Goal: Task Accomplishment & Management: Complete application form

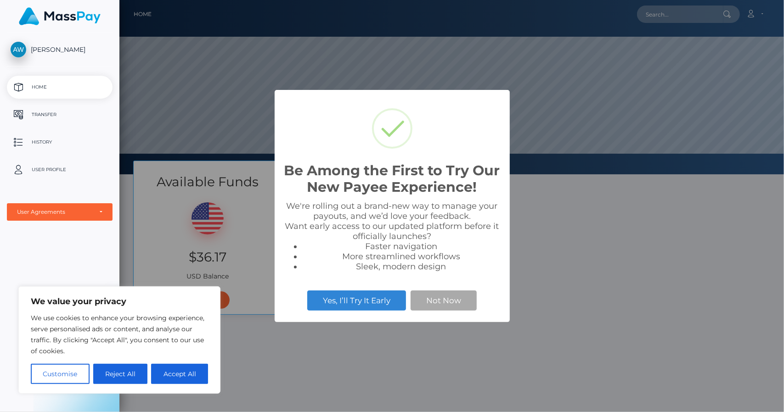
scroll to position [174, 664]
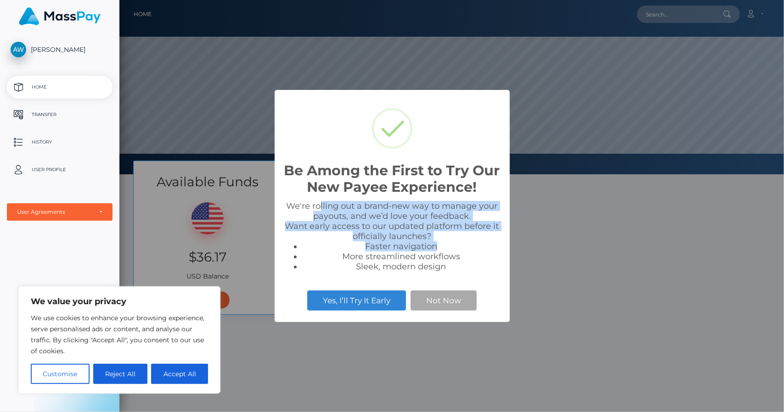
drag, startPoint x: 320, startPoint y: 205, endPoint x: 445, endPoint y: 248, distance: 132.6
click at [445, 248] on div "We're rolling out a brand-new way to manage your payouts, and we’d love your fe…" at bounding box center [392, 236] width 217 height 71
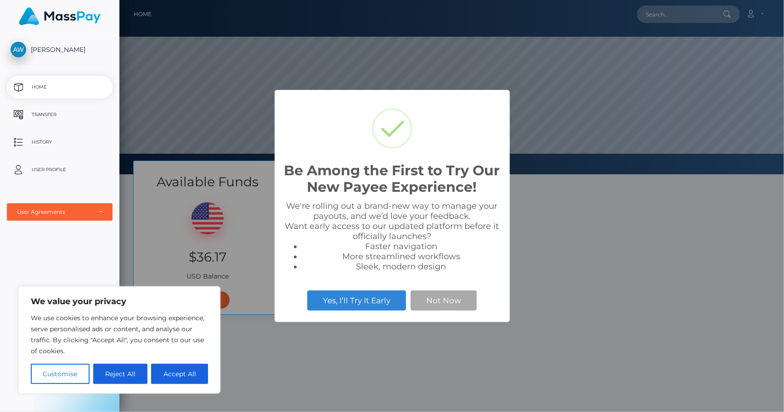
click at [437, 259] on li "More streamlined workflows" at bounding box center [401, 257] width 198 height 10
click at [440, 301] on button "Not Now" at bounding box center [443, 301] width 66 height 20
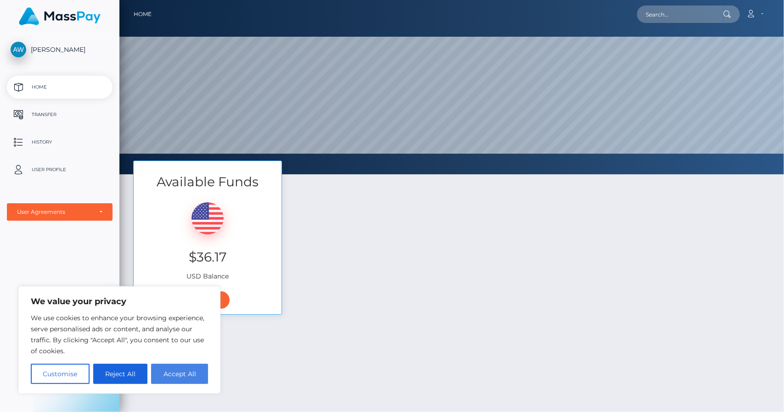
click at [196, 375] on button "Accept All" at bounding box center [179, 374] width 57 height 20
checkbox input "true"
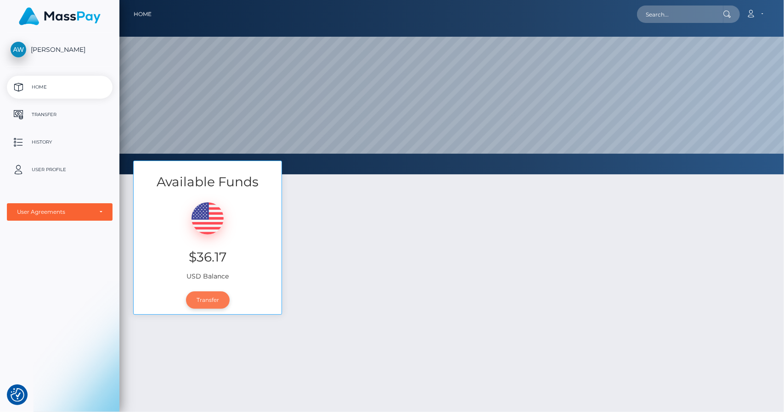
click at [218, 303] on link "Transfer" at bounding box center [208, 300] width 44 height 17
